Goal: Information Seeking & Learning: Learn about a topic

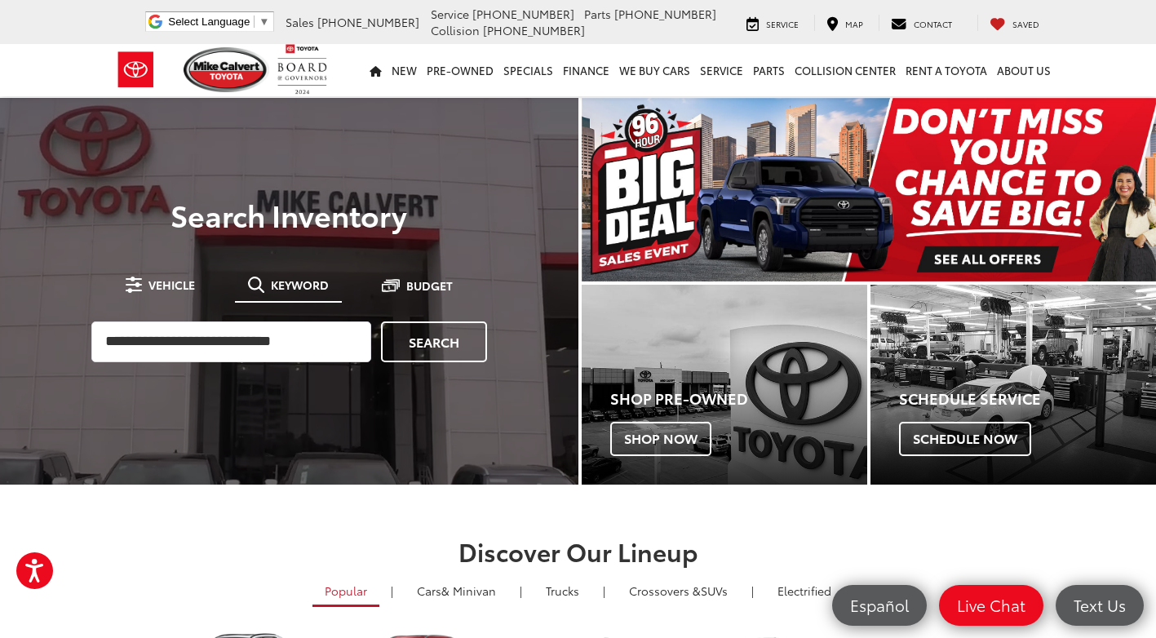
click at [282, 290] on span "Keyword" at bounding box center [300, 284] width 58 height 11
click at [278, 281] on span "Keyword" at bounding box center [300, 284] width 58 height 11
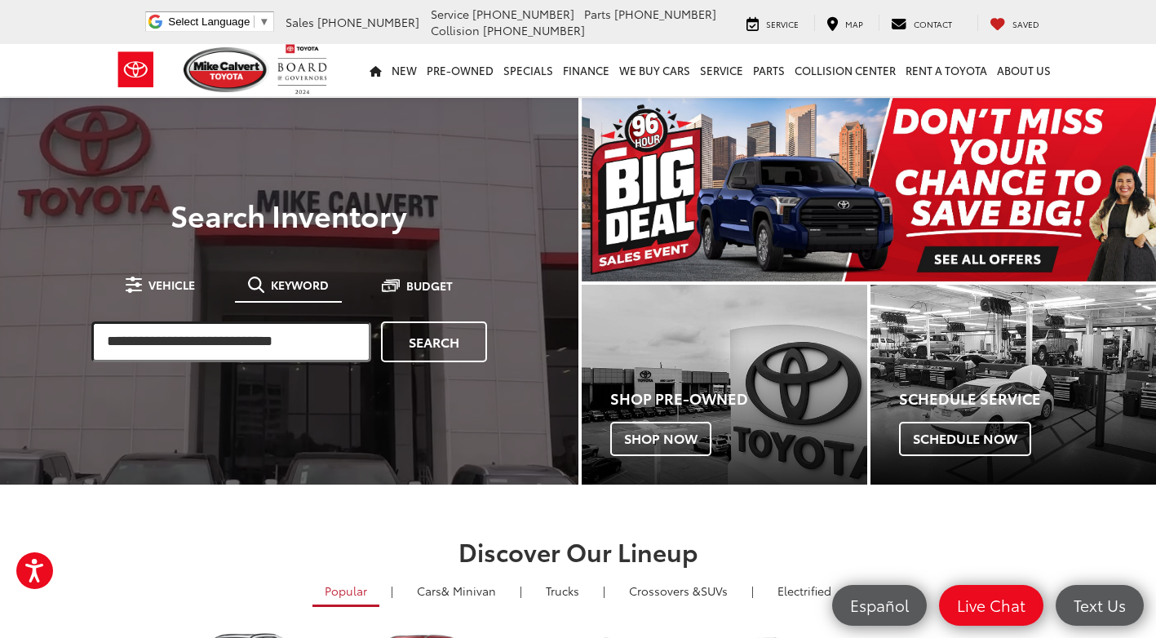
click at [219, 348] on input "search" at bounding box center [231, 341] width 280 height 41
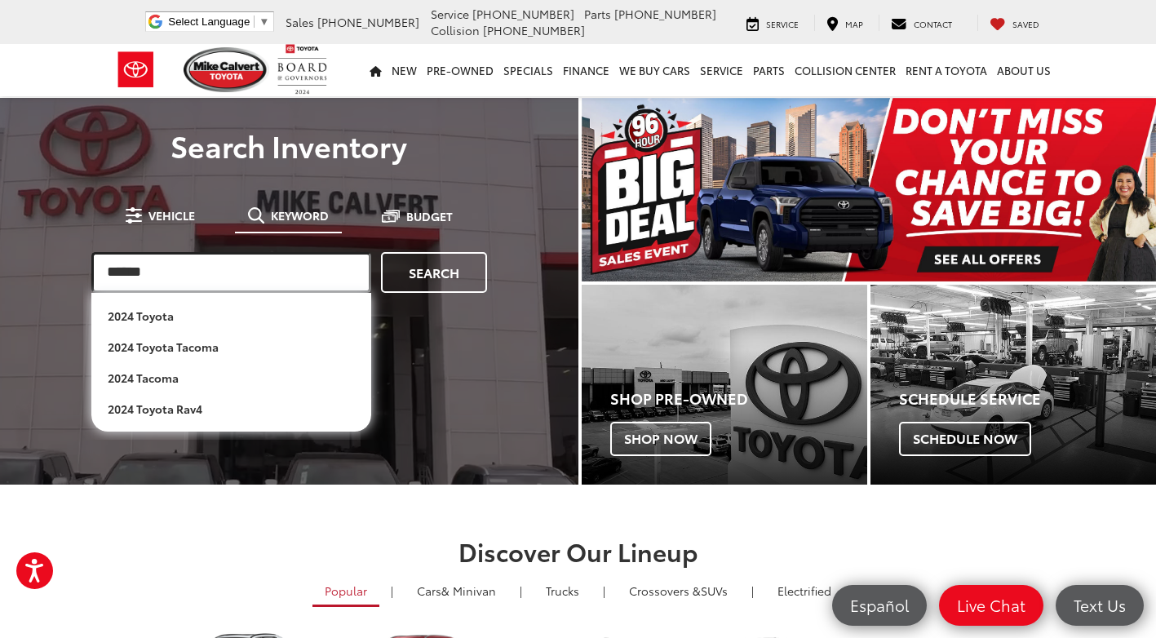
type input "******"
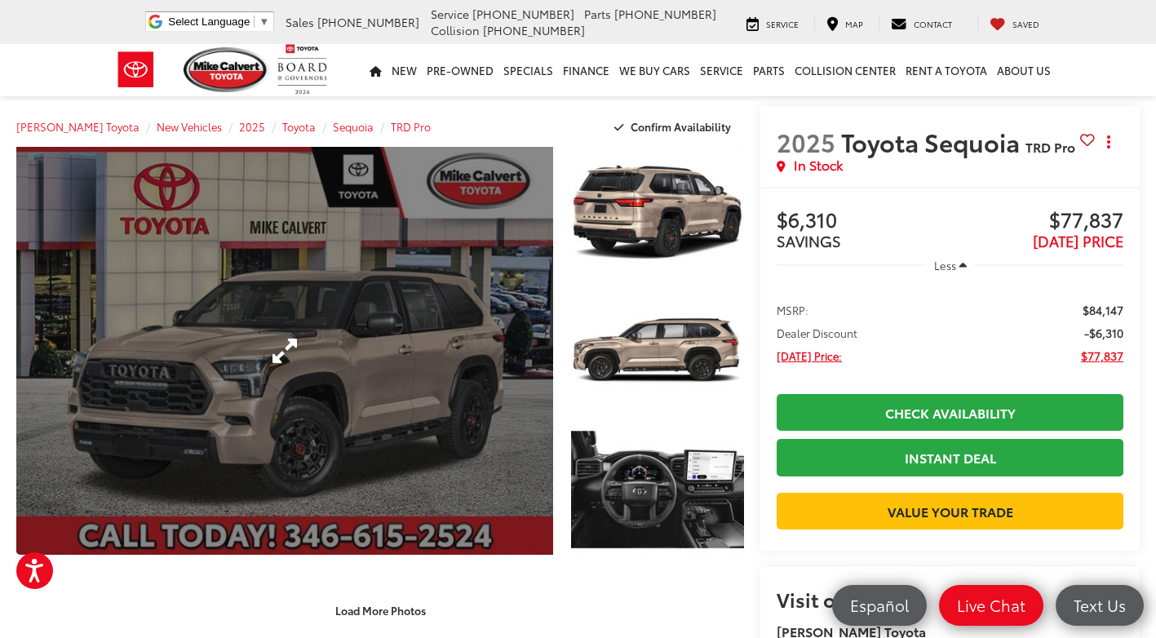
scroll to position [82, 0]
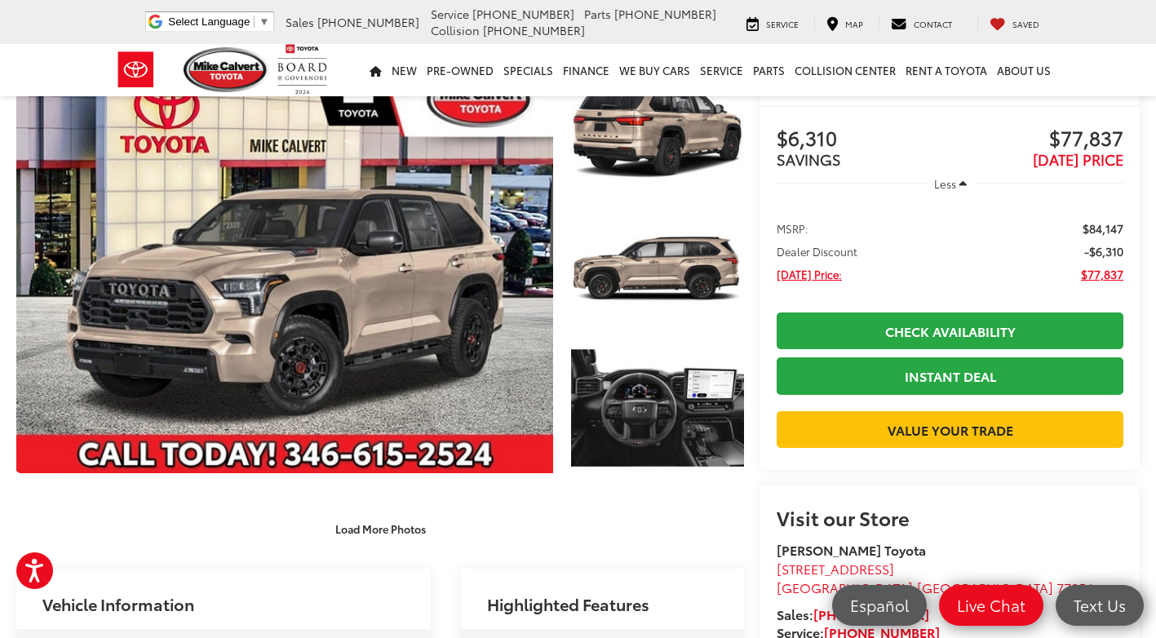
drag, startPoint x: 58, startPoint y: 26, endPoint x: 75, endPoint y: 54, distance: 32.6
click at [58, 26] on div "[PERSON_NAME] Toyota Select Language ​ ▼ Sales [PHONE_NUMBER] Service [PHONE_NU…" at bounding box center [578, 22] width 1156 height 44
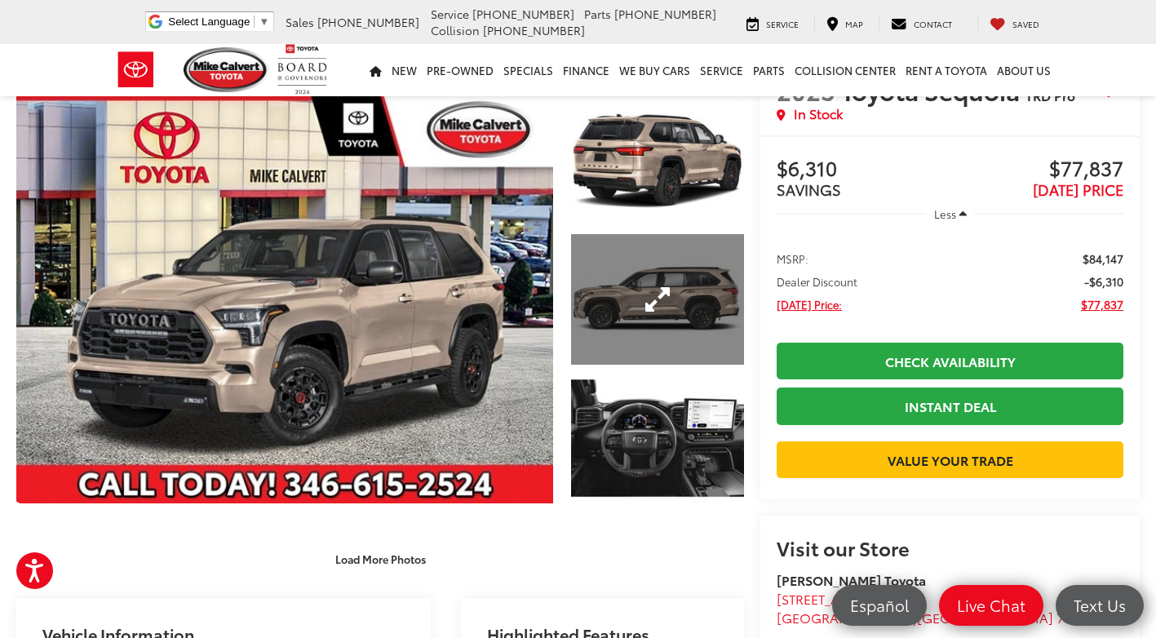
scroll to position [0, 0]
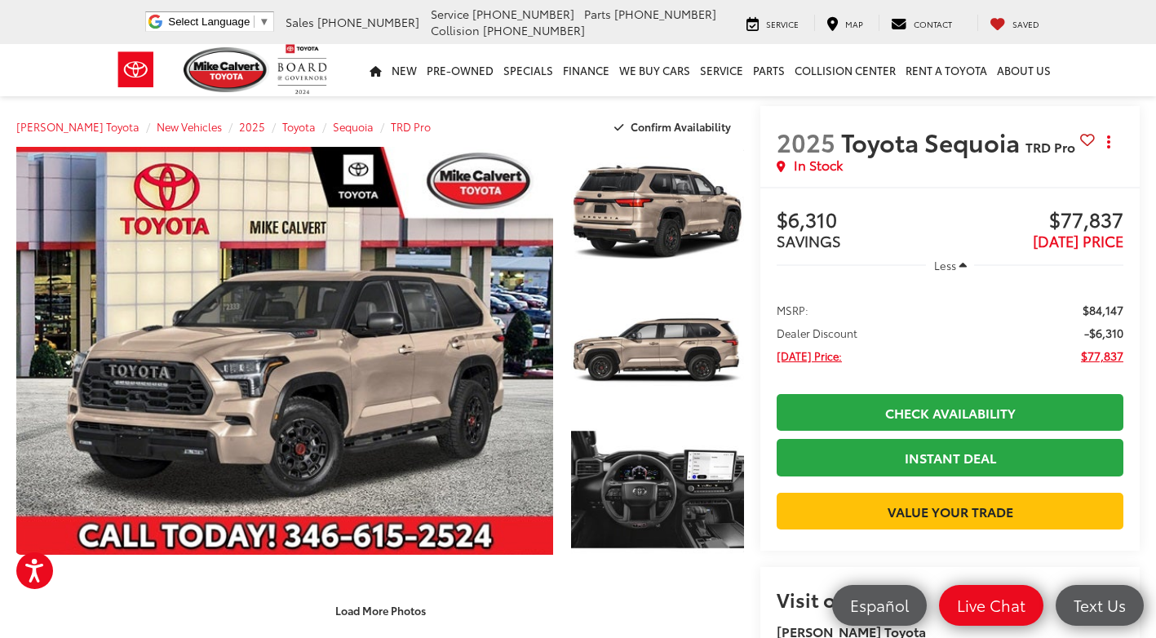
click at [489, 115] on div "[PERSON_NAME] Toyota New Vehicles 2025 Toyota Sequoia TRD Pro Confirm Availabil…" at bounding box center [380, 126] width 728 height 41
click at [492, 118] on div "[PERSON_NAME] Toyota New Vehicles 2025 Toyota Sequoia TRD Pro Confirm Availabil…" at bounding box center [380, 126] width 728 height 41
click at [487, 120] on div "[PERSON_NAME] Toyota New Vehicles 2025 Toyota Sequoia TRD Pro Confirm Availabil…" at bounding box center [380, 126] width 728 height 41
click at [525, 118] on div "[PERSON_NAME] Toyota New Vehicles 2025 Toyota Sequoia TRD Pro Confirm Availabil…" at bounding box center [380, 126] width 728 height 41
